Goal: Check status: Check status

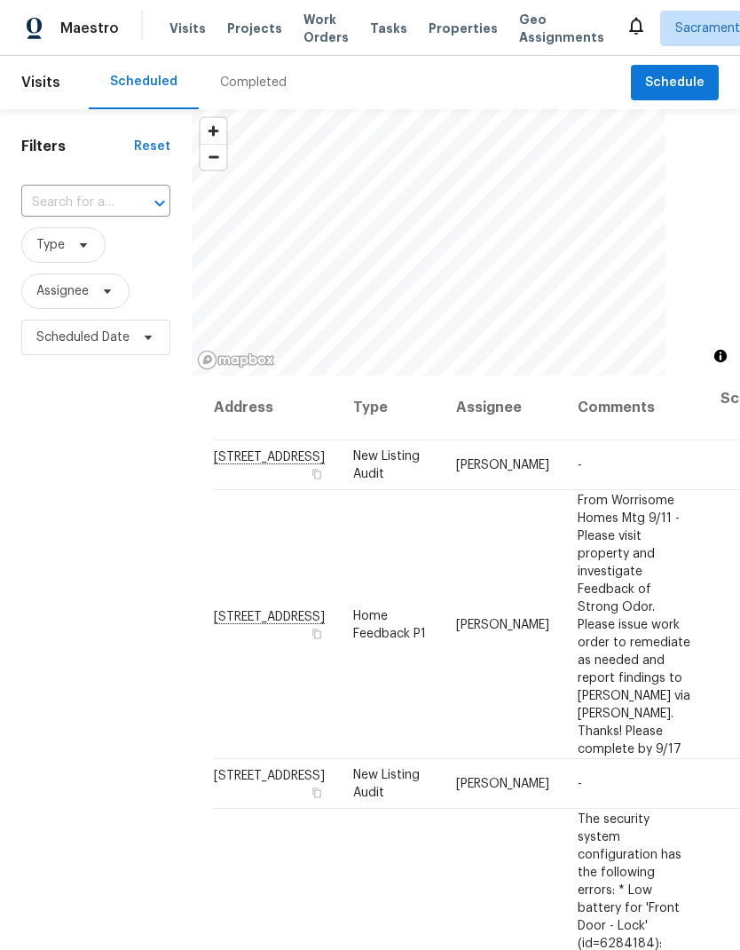
click at [180, 28] on span "Visits" at bounding box center [188, 29] width 36 height 18
click at [248, 68] on div "Completed" at bounding box center [253, 82] width 109 height 53
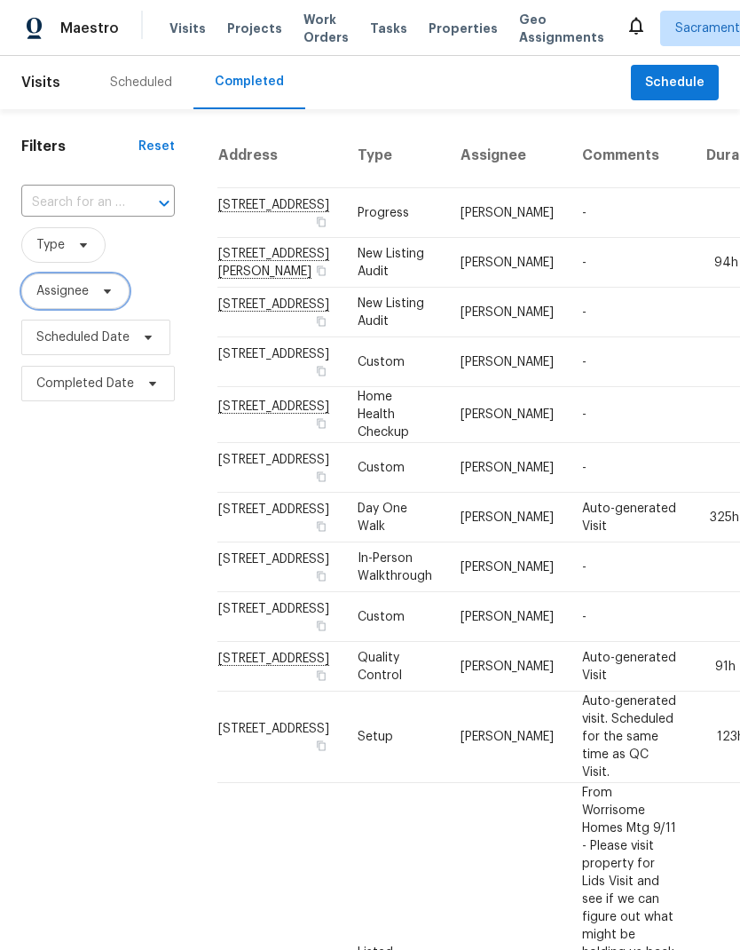
click at [71, 285] on span "Assignee" at bounding box center [62, 291] width 52 height 18
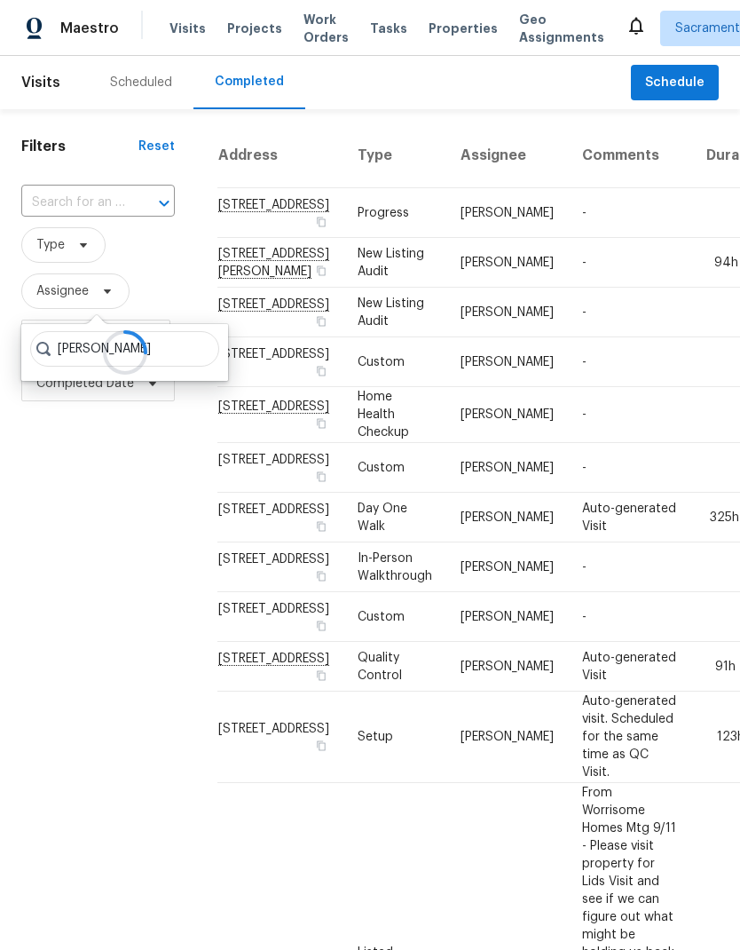
type input "[PERSON_NAME]"
click at [139, 440] on div "Filters Reset ​ Type Assignee Scheduled Date Completed Date" at bounding box center [98, 928] width 196 height 1638
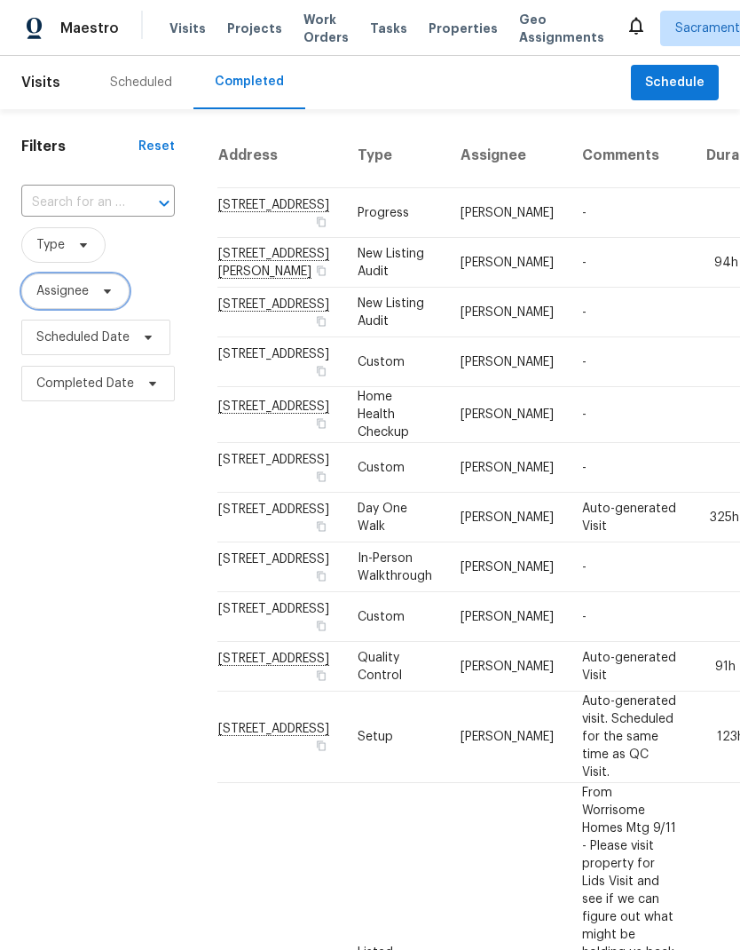
click at [96, 296] on span at bounding box center [105, 291] width 20 height 14
click at [145, 342] on input "search" at bounding box center [124, 349] width 189 height 36
type input "M"
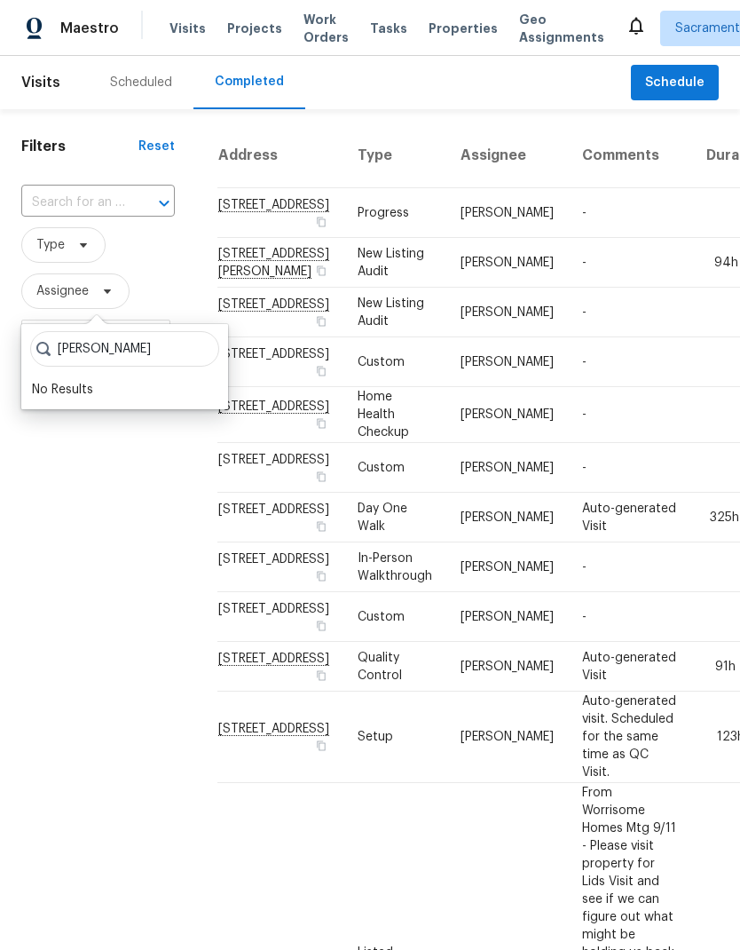
click at [173, 342] on input "[PERSON_NAME]" at bounding box center [124, 349] width 189 height 36
click at [151, 359] on input "[PERSON_NAME]" at bounding box center [124, 349] width 189 height 36
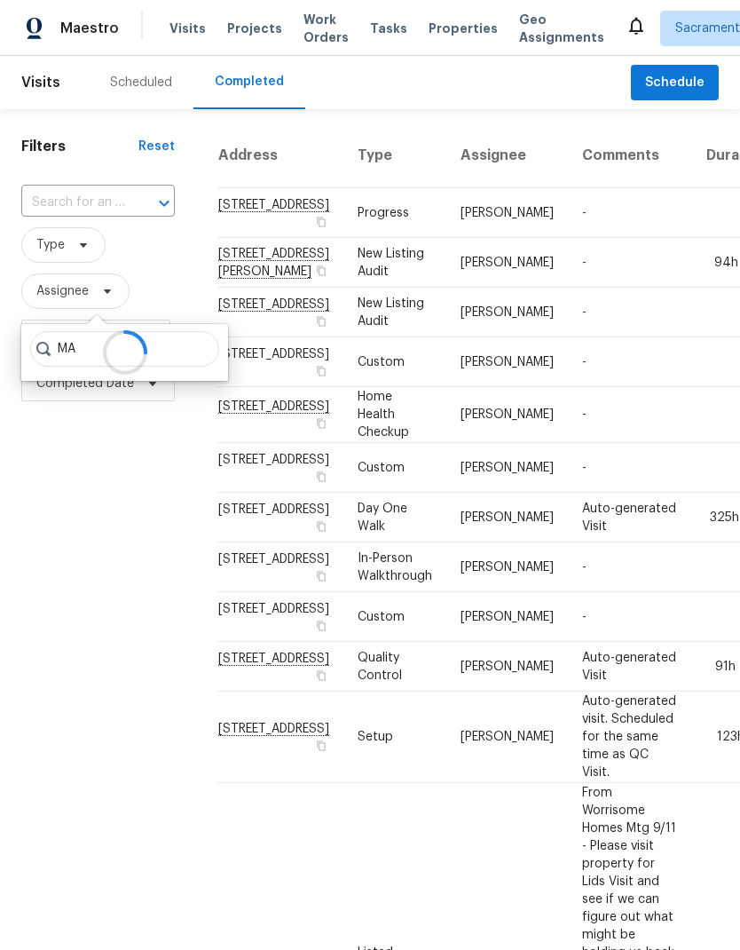
type input "M"
type input "[PERSON_NAME]"
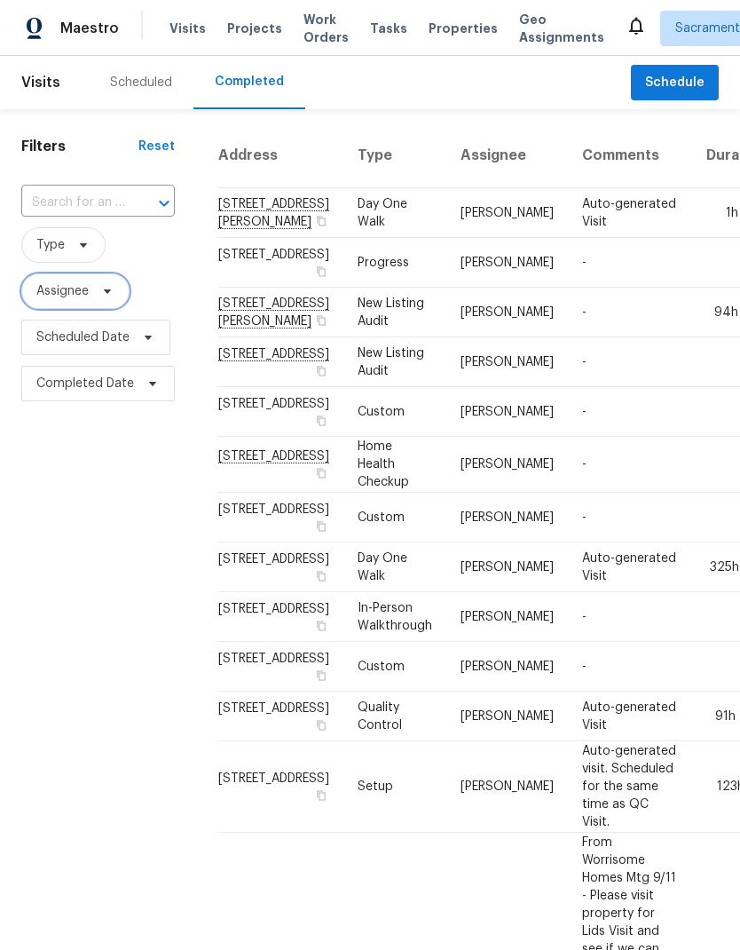
click at [105, 281] on span "Assignee" at bounding box center [75, 291] width 108 height 36
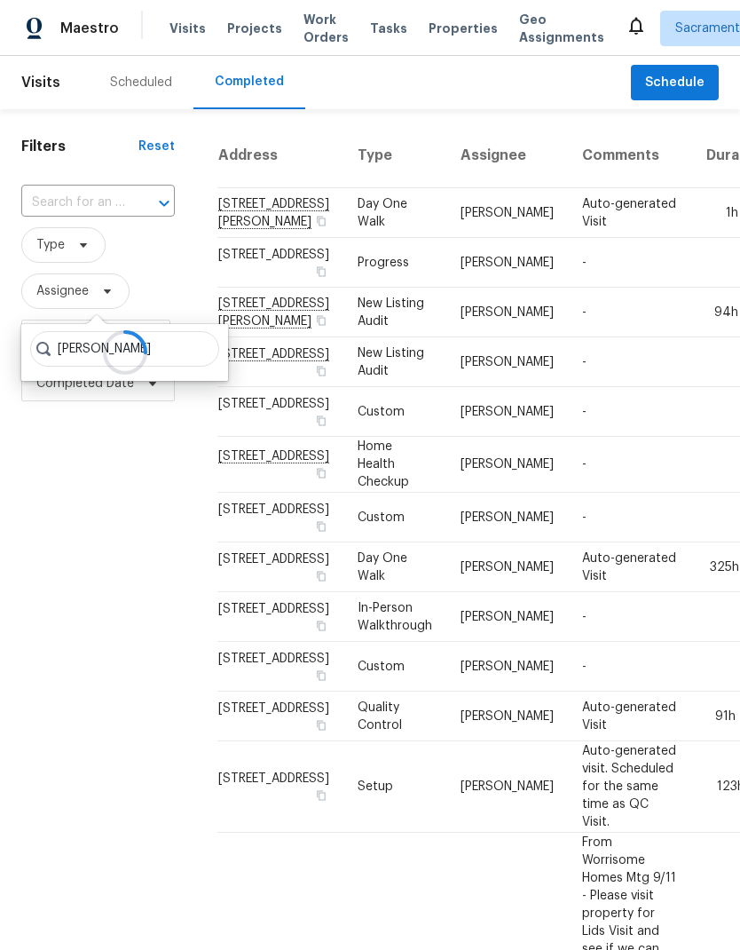
type input "[PERSON_NAME]"
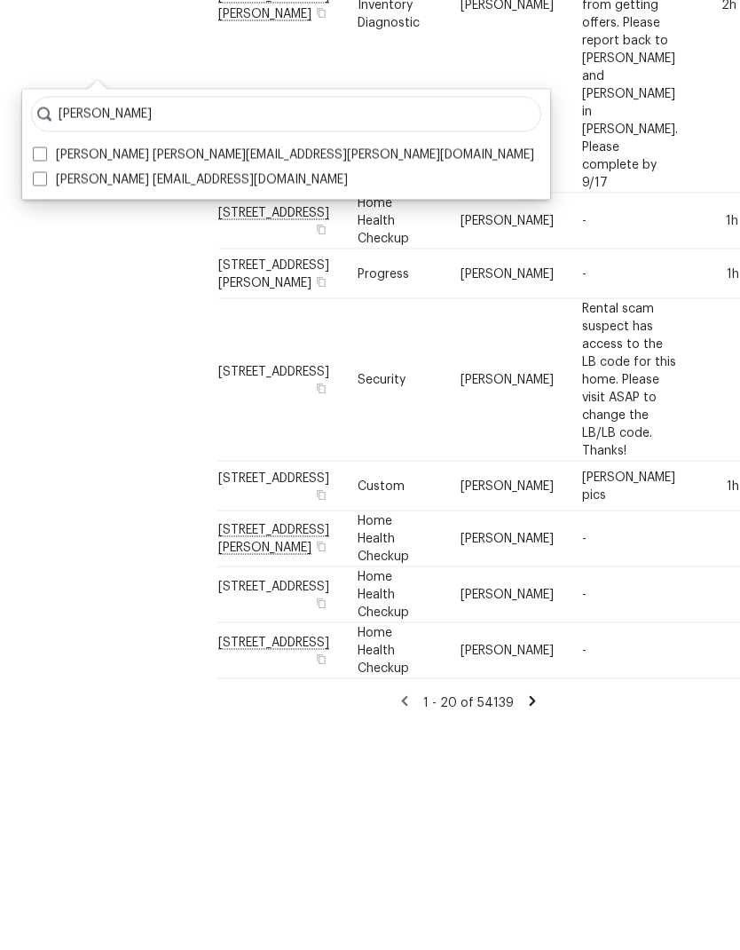
scroll to position [1457, 0]
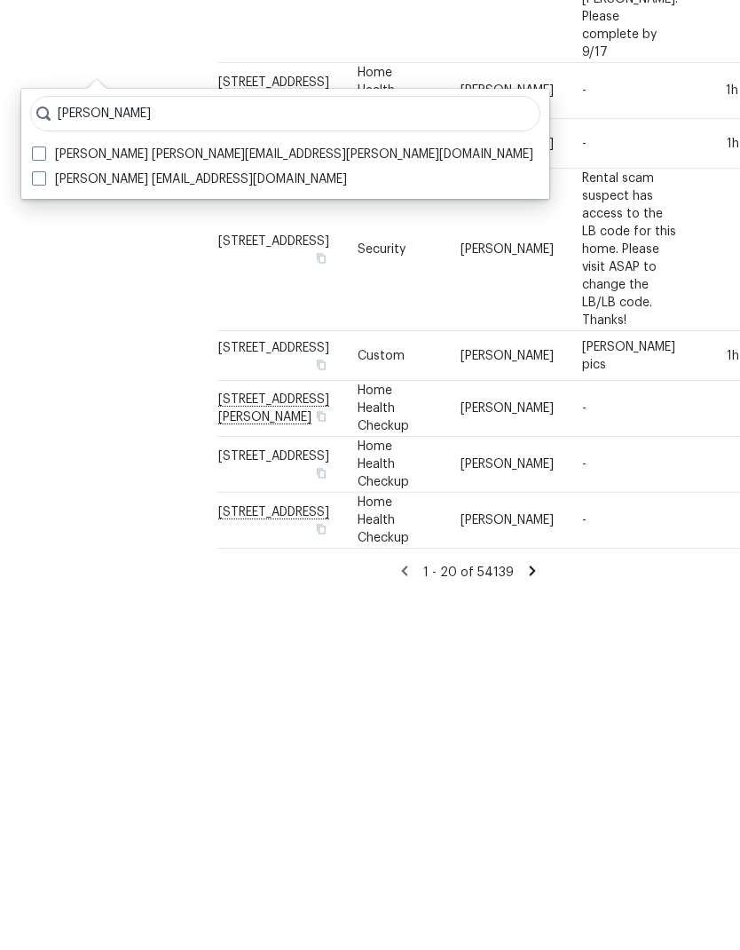
click at [534, 917] on icon at bounding box center [533, 925] width 16 height 16
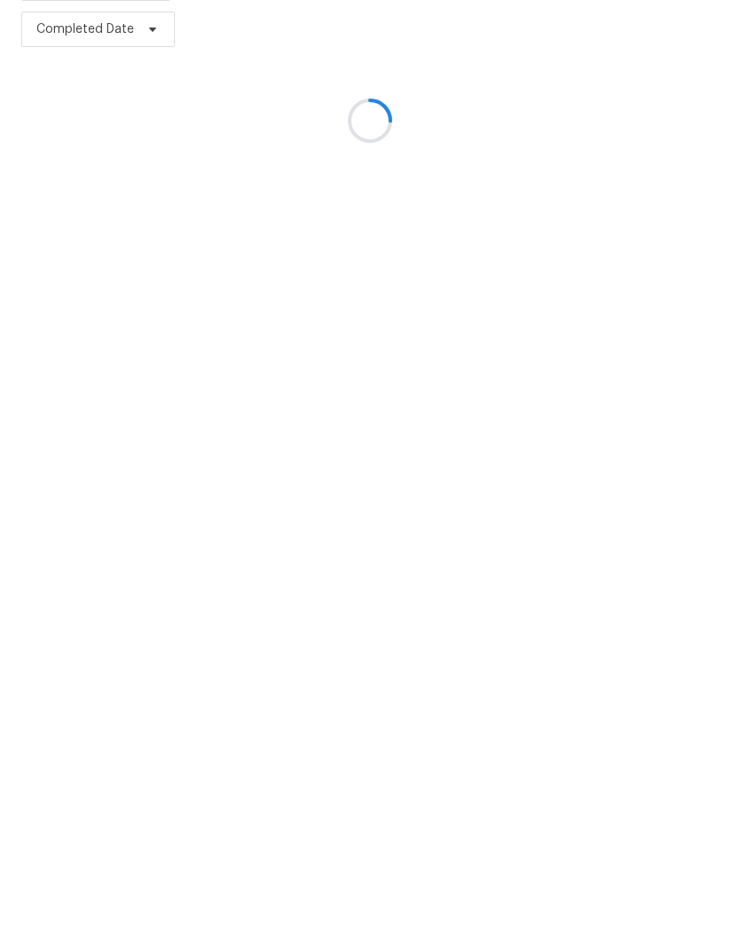
scroll to position [0, 0]
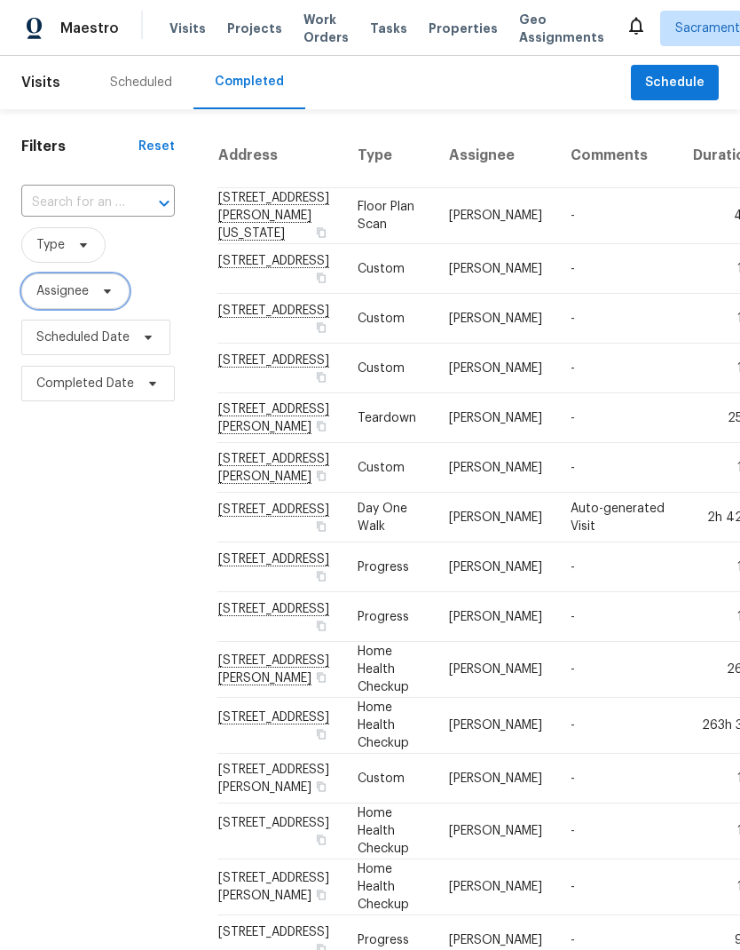
click at [86, 282] on span "Assignee" at bounding box center [75, 291] width 108 height 36
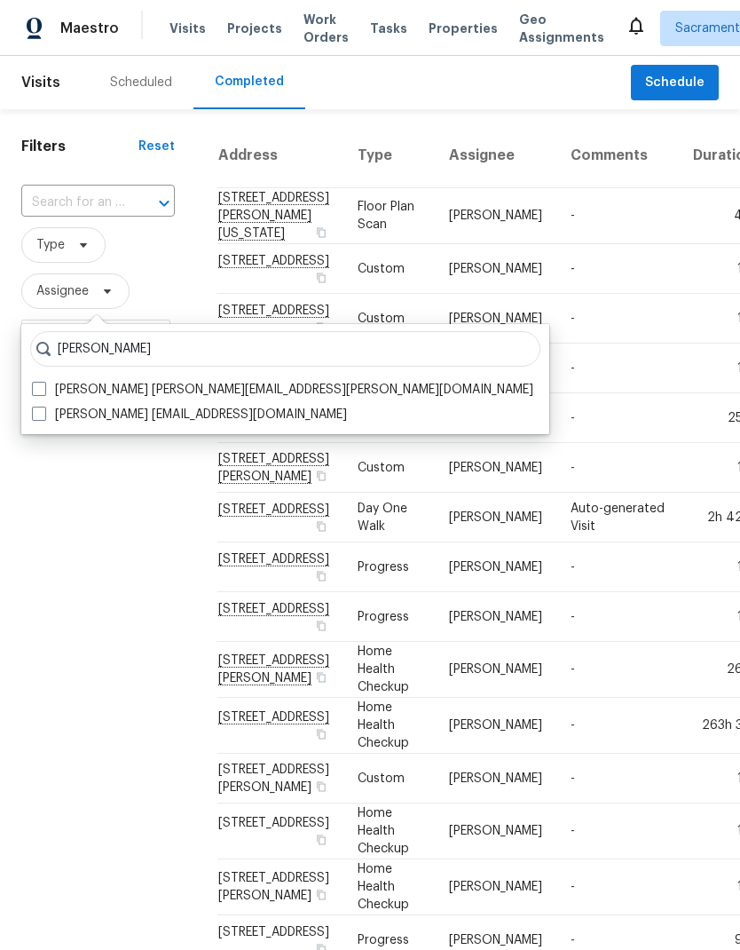
type input "[PERSON_NAME]"
click at [40, 373] on div "[PERSON_NAME] [PERSON_NAME] [PERSON_NAME][EMAIL_ADDRESS][PERSON_NAME][DOMAIN_NA…" at bounding box center [285, 379] width 528 height 110
click at [51, 376] on div "[PERSON_NAME] [PERSON_NAME] [PERSON_NAME][EMAIL_ADDRESS][PERSON_NAME][DOMAIN_NA…" at bounding box center [285, 379] width 528 height 110
click at [45, 384] on span at bounding box center [39, 389] width 14 height 14
click at [43, 384] on input "Marcos Reyes marcos.reyes@opendoor.com" at bounding box center [38, 387] width 12 height 12
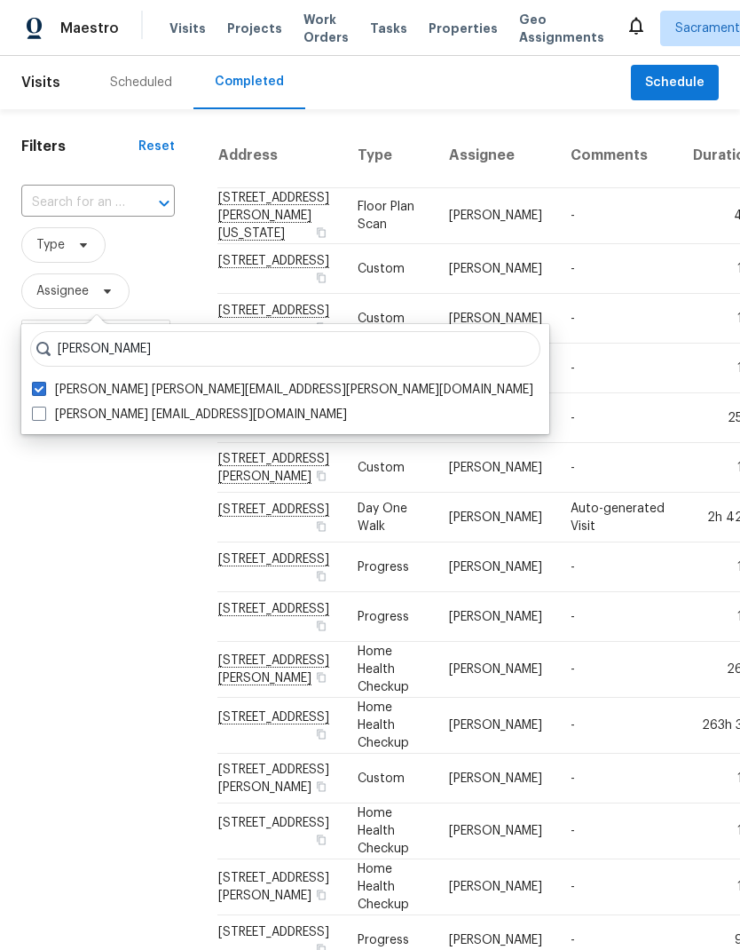
checkbox input "true"
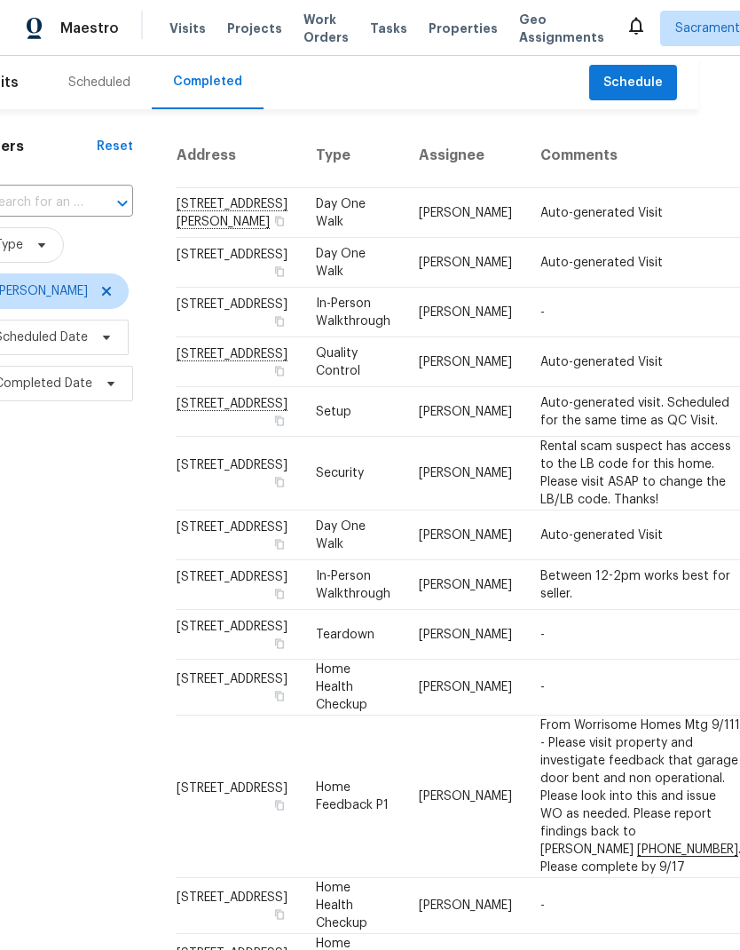
scroll to position [0, 41]
click at [212, 206] on td "276 Barnhill Dr, Folsom, CA 95630" at bounding box center [240, 213] width 126 height 50
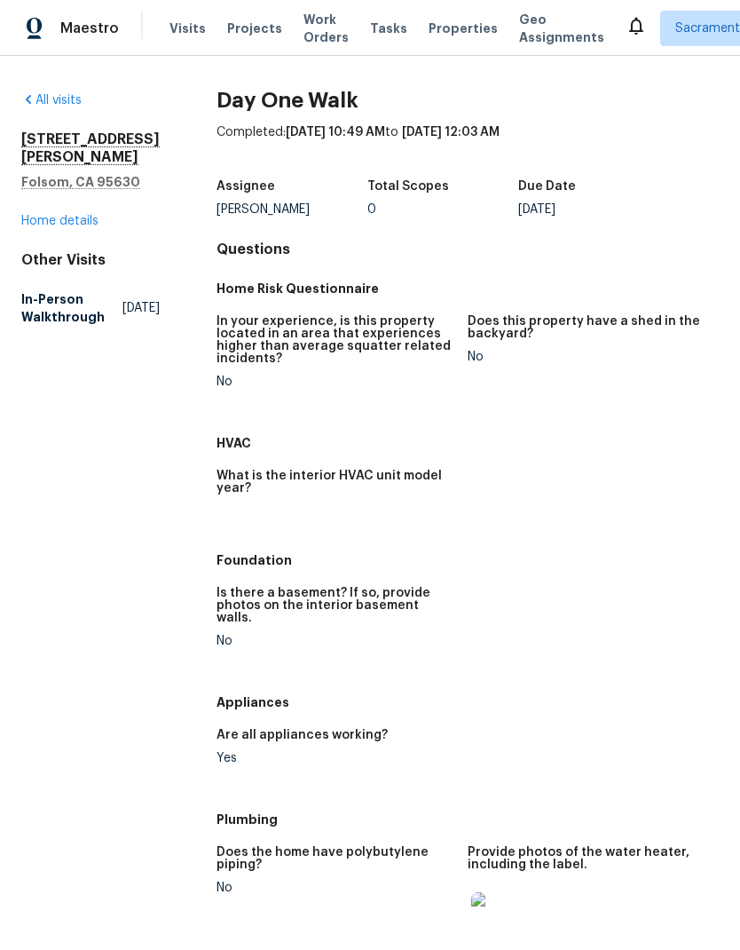
click at [84, 215] on link "Home details" at bounding box center [59, 221] width 77 height 12
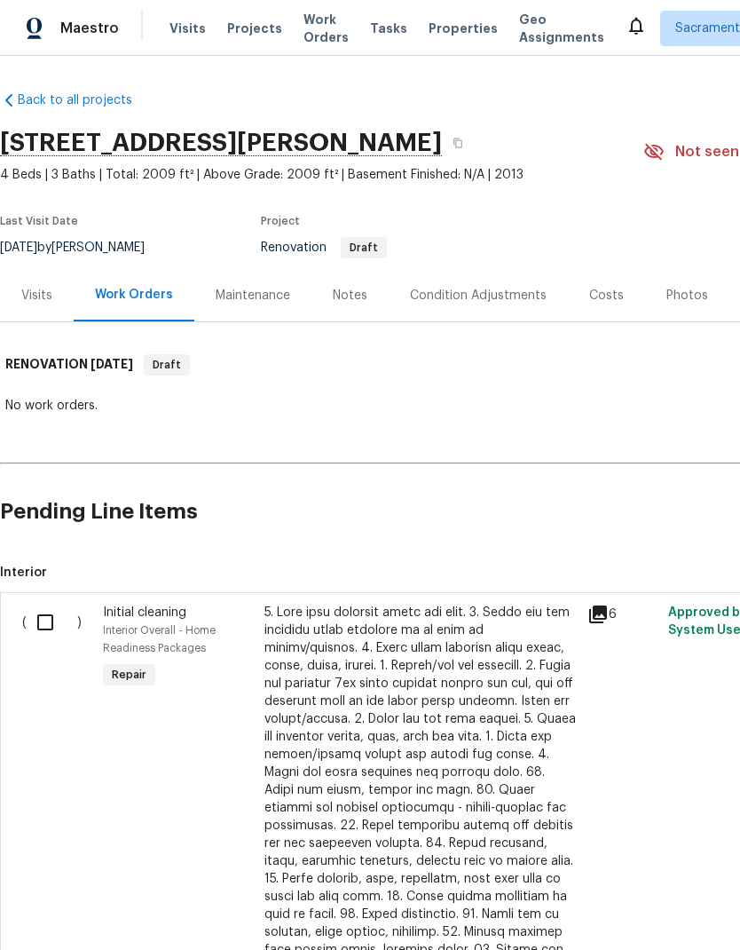
click at [36, 288] on div "Visits" at bounding box center [36, 296] width 31 height 18
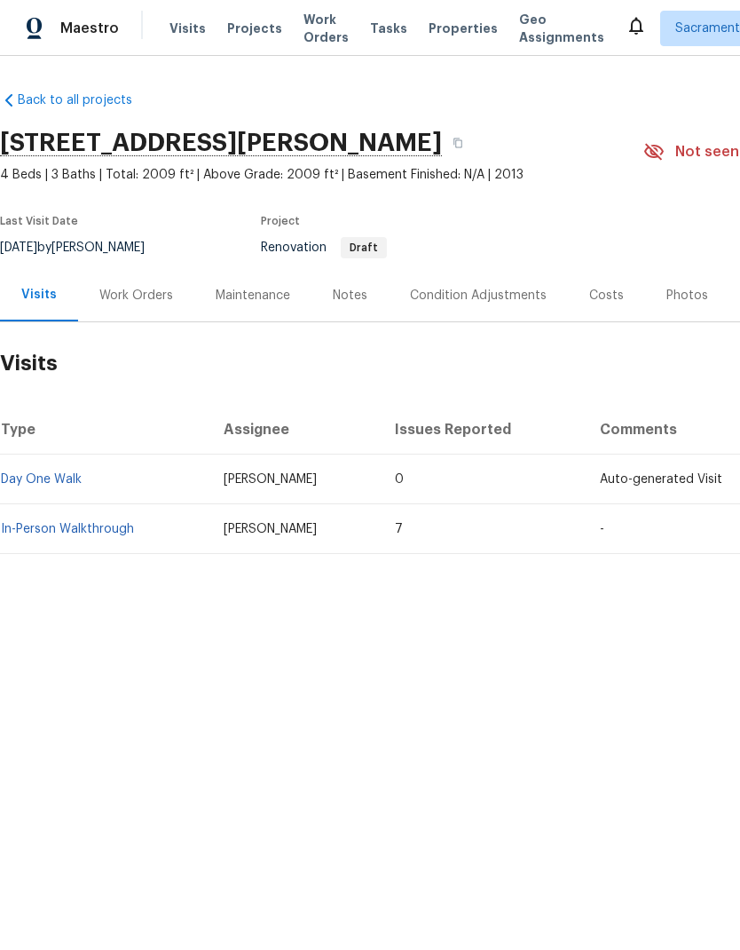
click at [131, 282] on div "Work Orders" at bounding box center [136, 295] width 116 height 52
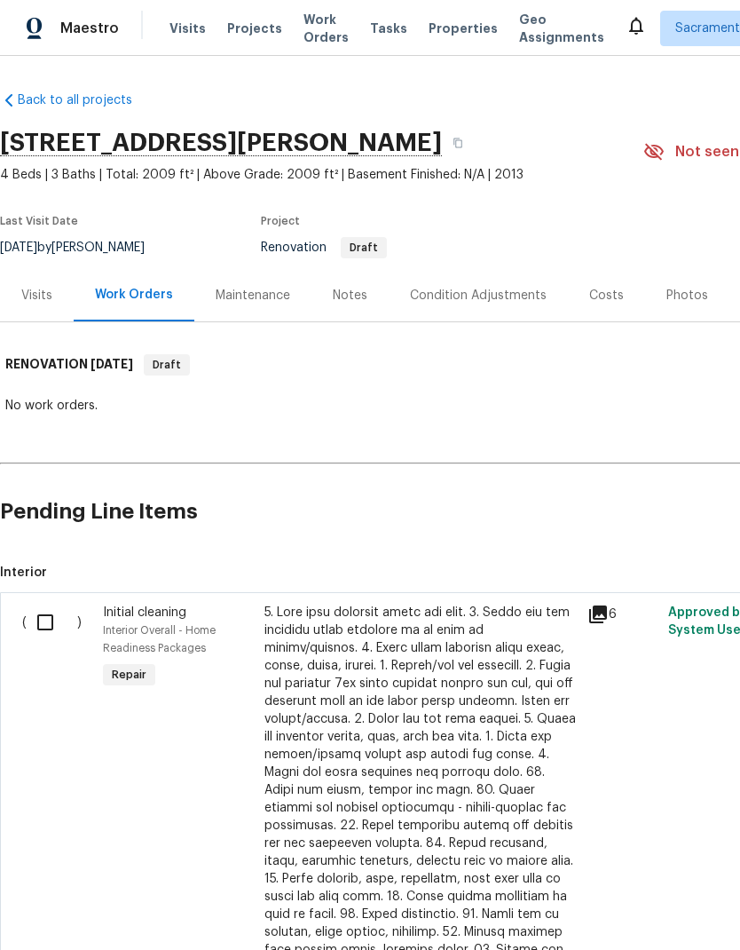
click at [353, 288] on div "Notes" at bounding box center [350, 296] width 35 height 18
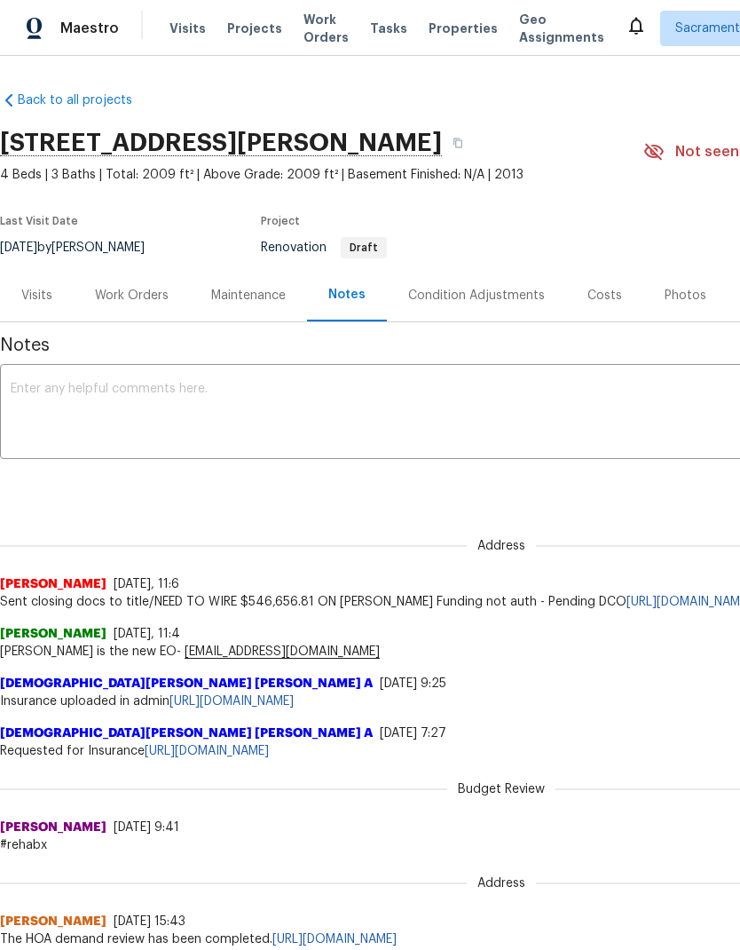
click at [604, 281] on div "Costs" at bounding box center [604, 295] width 77 height 52
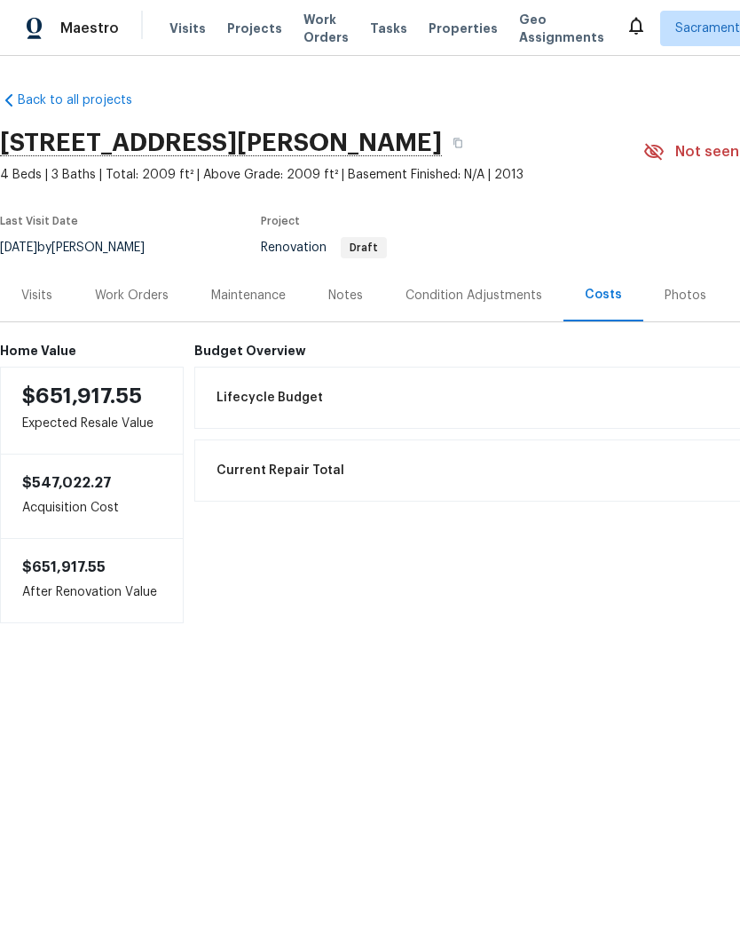
click at [101, 12] on div "Maestro" at bounding box center [59, 29] width 119 height 36
